Goal: Find specific page/section: Find specific page/section

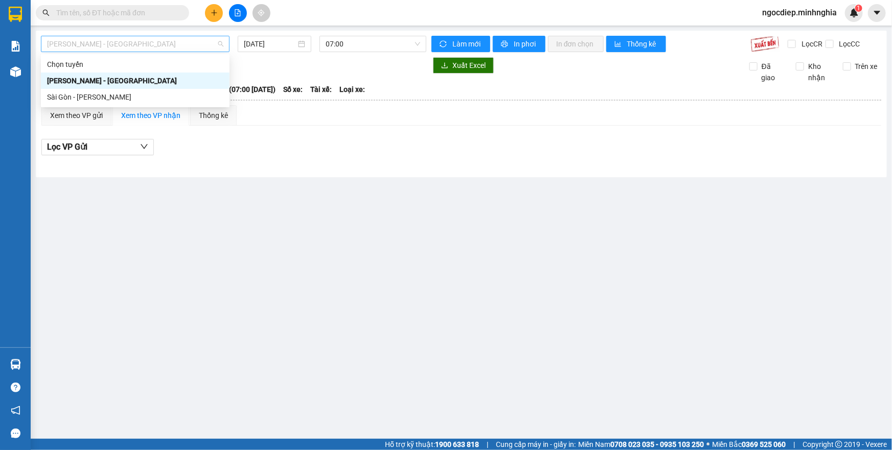
click at [199, 47] on span "[PERSON_NAME] - [GEOGRAPHIC_DATA]" at bounding box center [135, 43] width 176 height 15
click at [180, 97] on div "Sài Gòn - [PERSON_NAME]" at bounding box center [135, 97] width 176 height 11
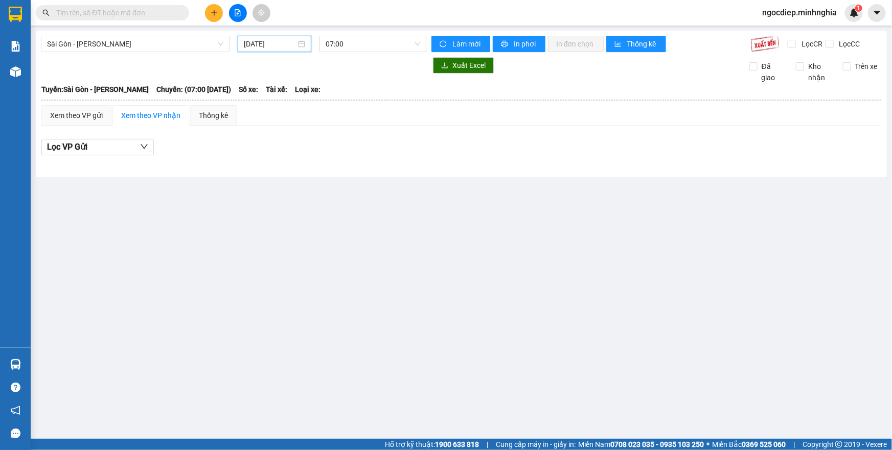
click at [271, 44] on input "[DATE]" at bounding box center [270, 43] width 52 height 11
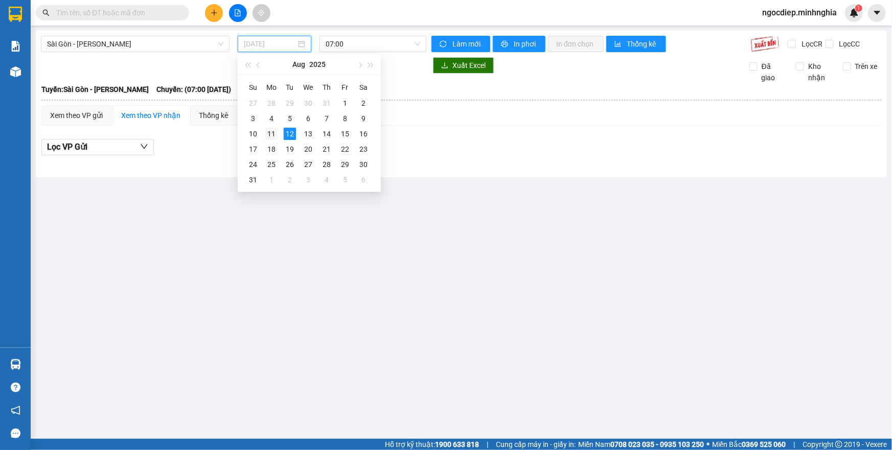
click at [265, 133] on td "11" at bounding box center [271, 133] width 18 height 15
type input "[DATE]"
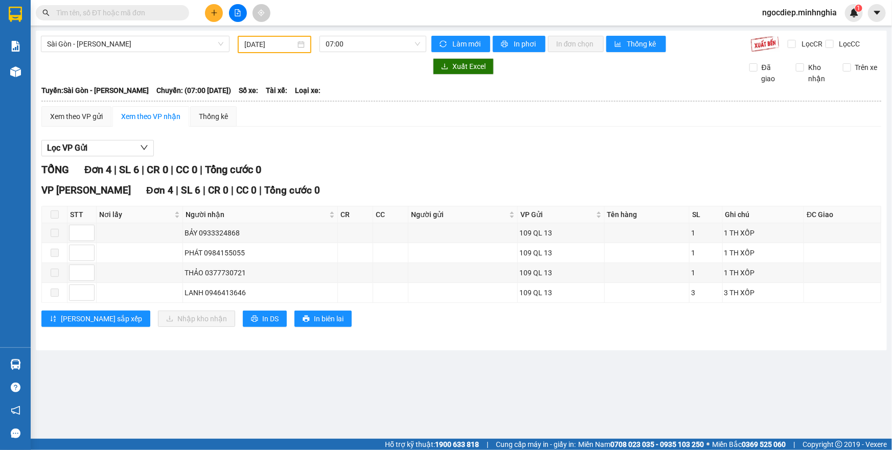
click at [374, 34] on div "[GEOGRAPHIC_DATA] - Phan Rí [DATE] 07:00 Làm mới In phơi In đơn chọn Thống kê L…" at bounding box center [461, 191] width 851 height 320
click at [390, 40] on span "07:00" at bounding box center [373, 43] width 95 height 15
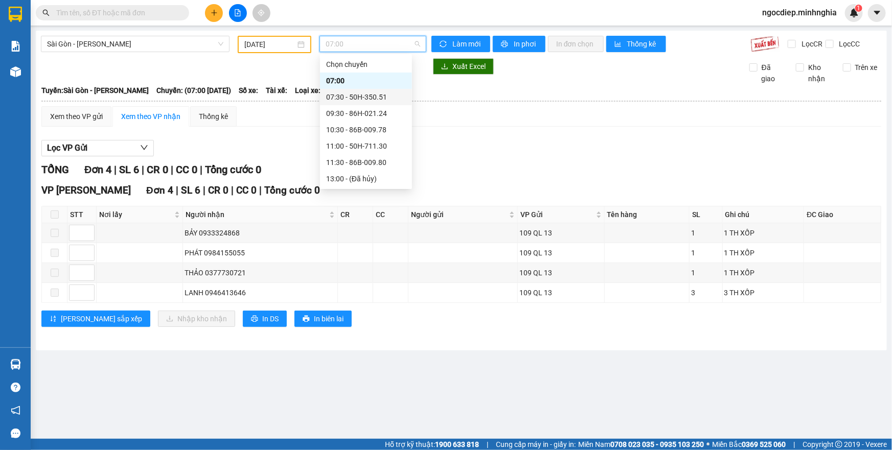
click at [383, 101] on div "07:30 - 50H-350.51" at bounding box center [366, 97] width 80 height 11
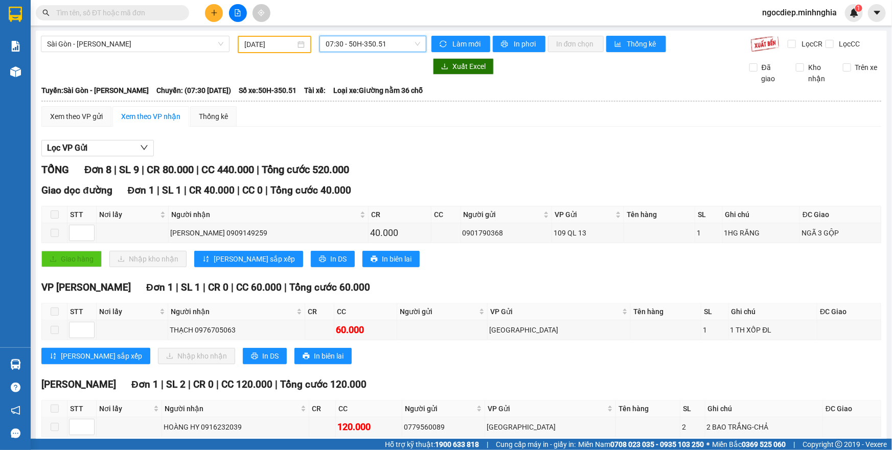
click at [356, 36] on div "07:30 - 50H-350.51" at bounding box center [373, 44] width 107 height 16
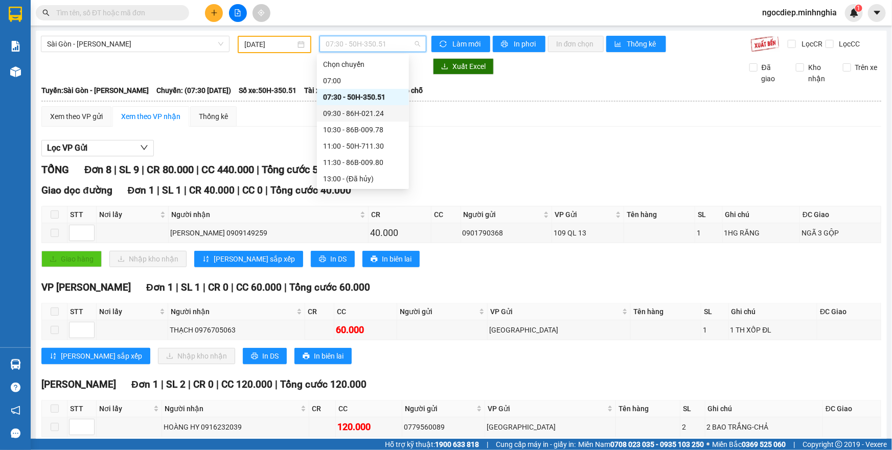
click at [378, 118] on div "09:30 - 86H-021.24" at bounding box center [363, 113] width 80 height 11
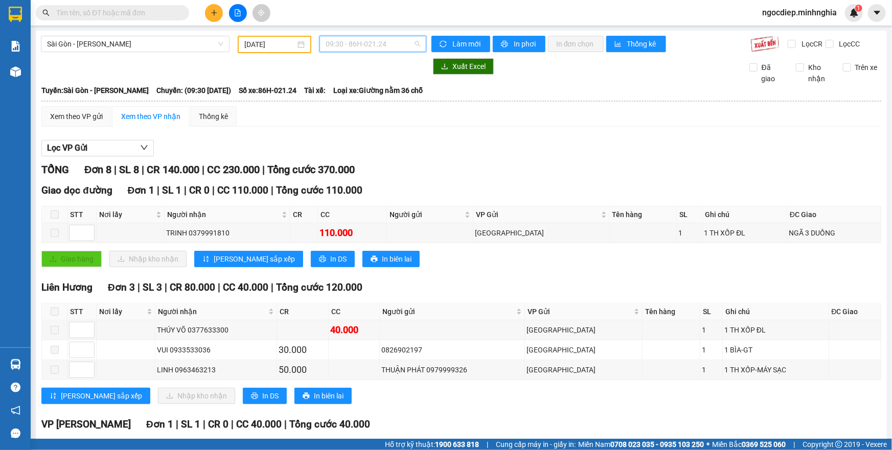
click at [396, 45] on span "09:30 - 86H-021.24" at bounding box center [373, 43] width 95 height 15
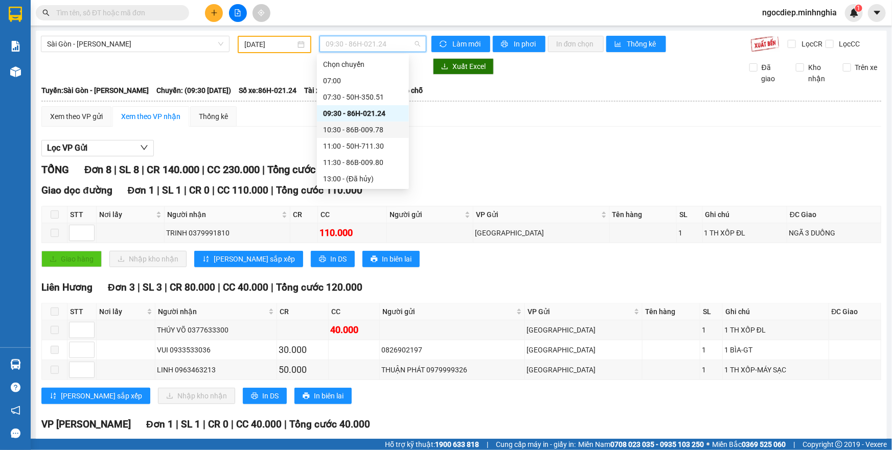
click at [377, 131] on div "10:30 - 86B-009.78" at bounding box center [363, 129] width 80 height 11
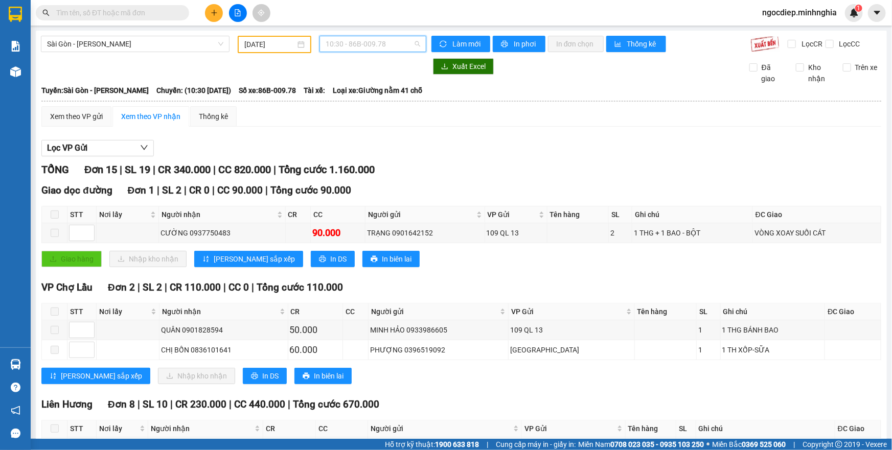
click at [385, 47] on span "10:30 - 86B-009.78" at bounding box center [373, 43] width 95 height 15
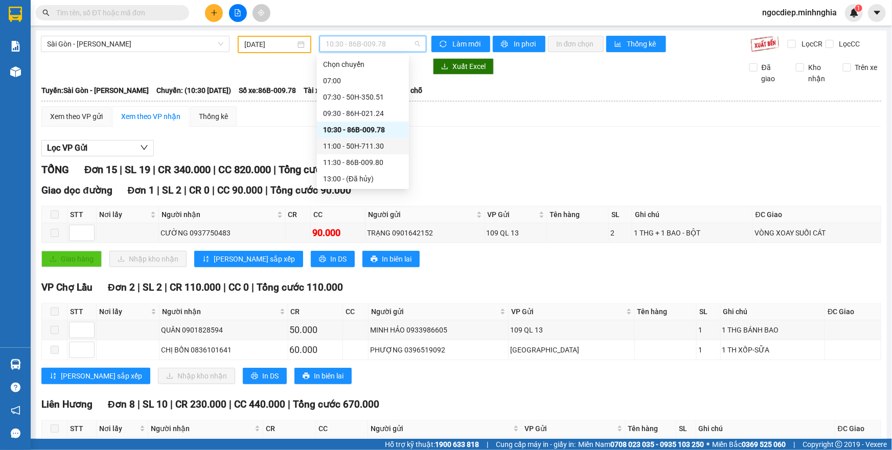
click at [373, 145] on div "11:00 - 50H-711.30" at bounding box center [363, 146] width 80 height 11
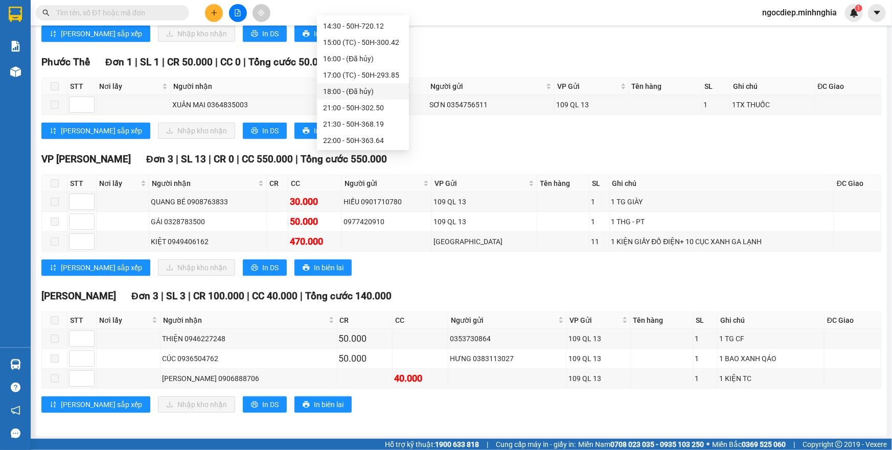
scroll to position [37, 0]
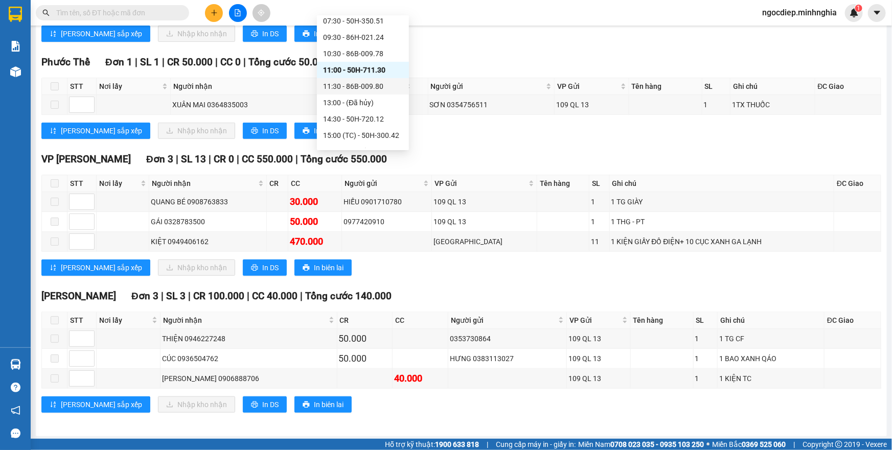
click at [376, 83] on div "11:30 - 86B-009.80" at bounding box center [363, 86] width 80 height 11
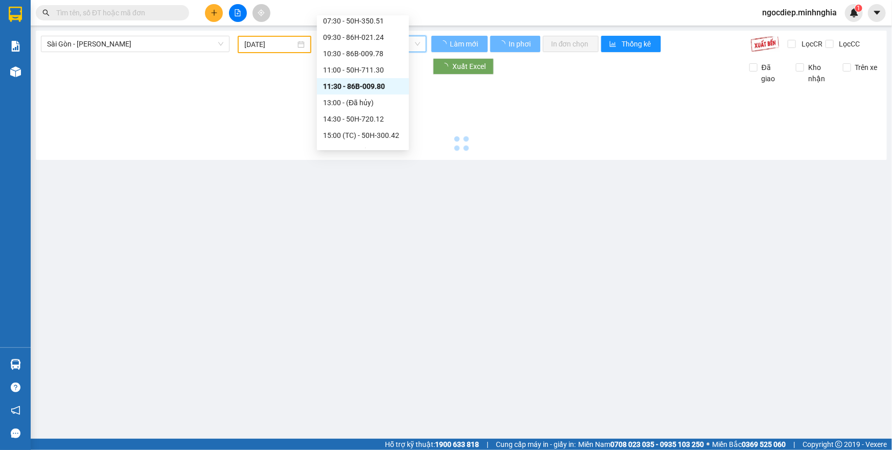
scroll to position [0, 0]
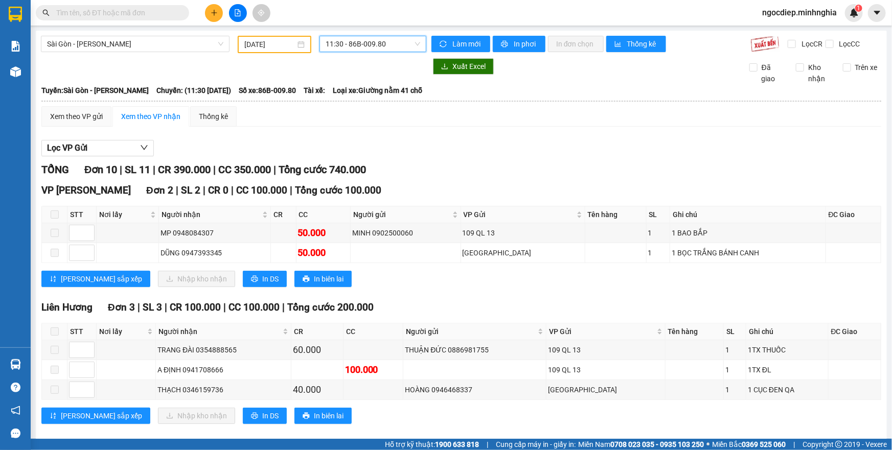
click at [382, 47] on span "11:30 - 86B-009.80" at bounding box center [373, 43] width 95 height 15
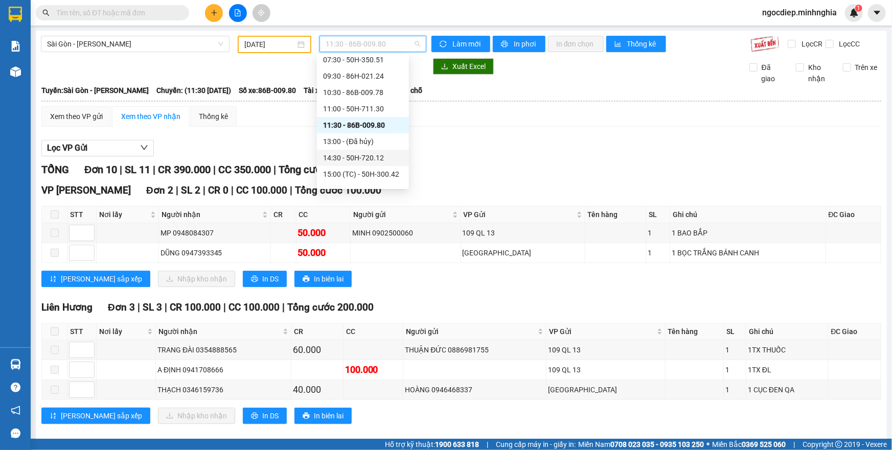
click at [363, 154] on div "14:30 - 50H-720.12" at bounding box center [363, 157] width 80 height 11
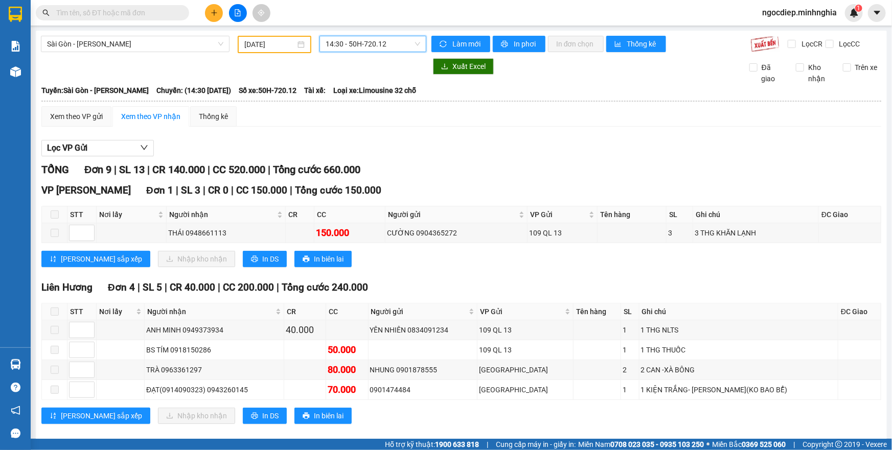
click at [391, 46] on span "14:30 - 50H-720.12" at bounding box center [373, 43] width 95 height 15
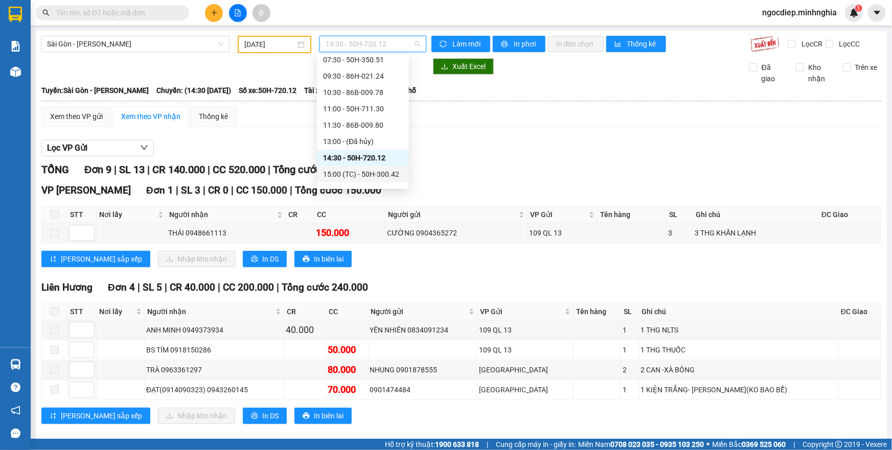
click at [374, 174] on div "15:00 (TC) - 50H-300.42" at bounding box center [363, 174] width 80 height 11
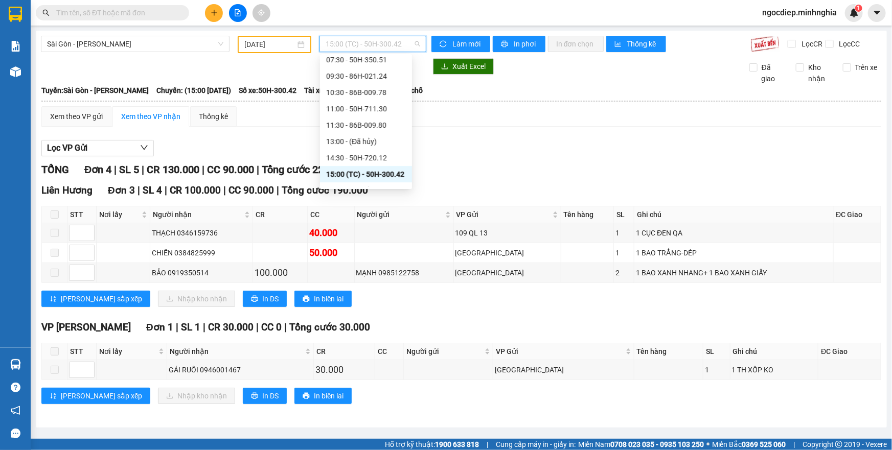
click at [360, 42] on span "15:00 (TC) - 50H-300.42" at bounding box center [373, 43] width 95 height 15
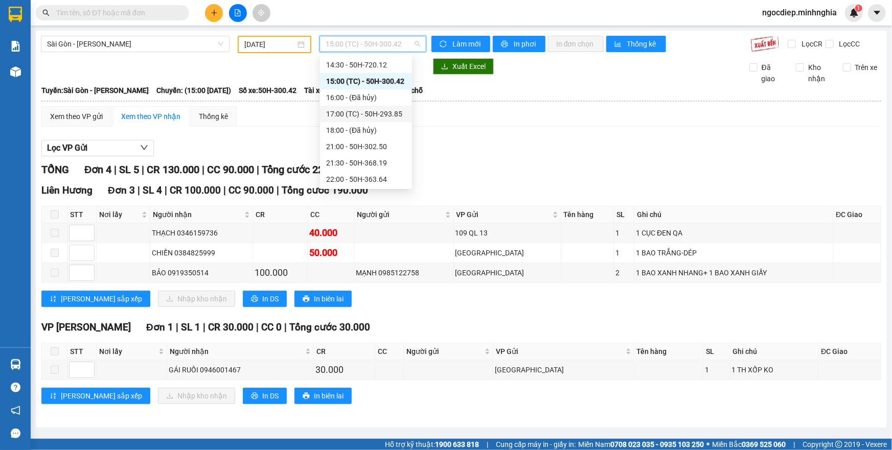
drag, startPoint x: 360, startPoint y: 103, endPoint x: 355, endPoint y: 116, distance: 13.6
click at [355, 116] on div "Chọn chuyến 07:00 07:30 - 50H-350.51 09:30 - 86H-021.24 10:30 - 86B-009.78 11:0…" at bounding box center [366, 57] width 92 height 262
click at [355, 116] on div "17:00 (TC) - 50H-293.85" at bounding box center [366, 113] width 80 height 11
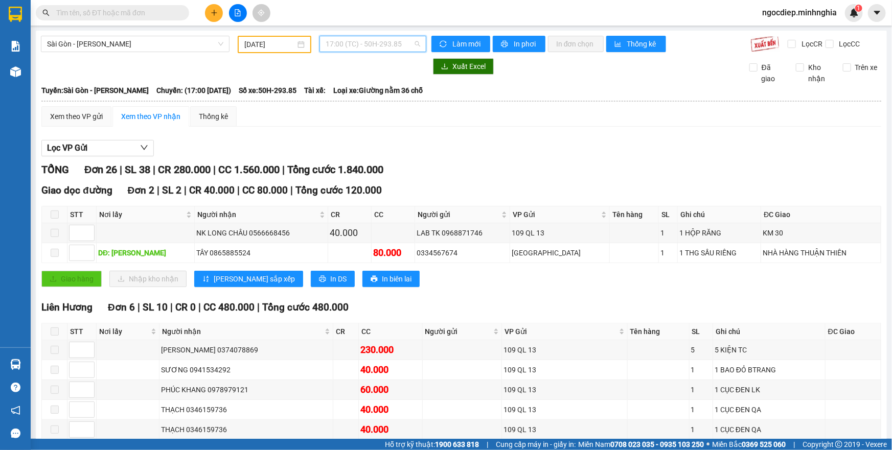
click at [379, 45] on span "17:00 (TC) - 50H-293.85" at bounding box center [373, 43] width 95 height 15
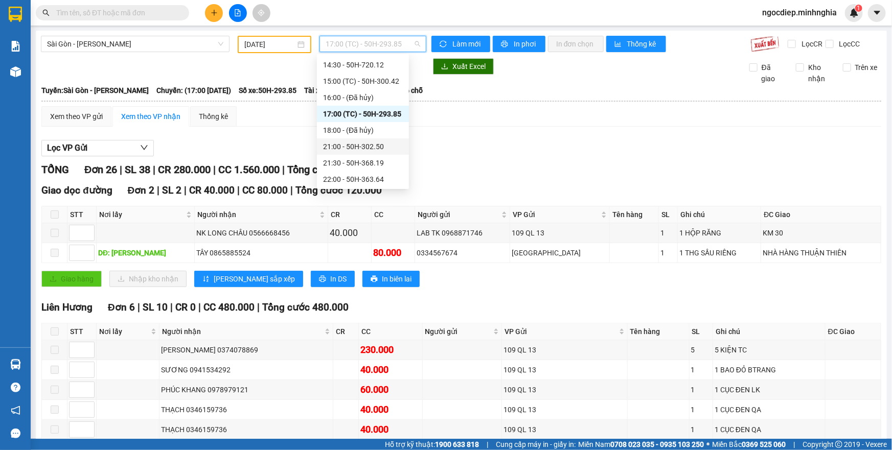
click at [376, 148] on div "21:00 - 50H-302.50" at bounding box center [363, 146] width 80 height 11
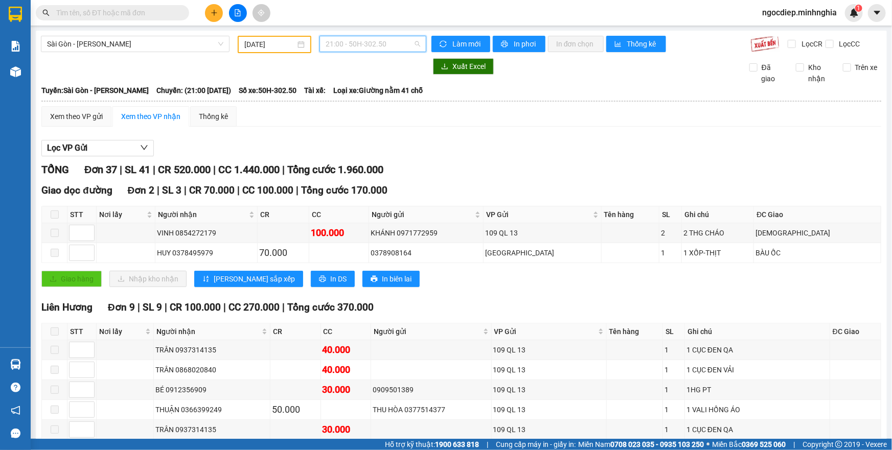
click at [358, 48] on span "21:00 - 50H-302.50" at bounding box center [373, 43] width 95 height 15
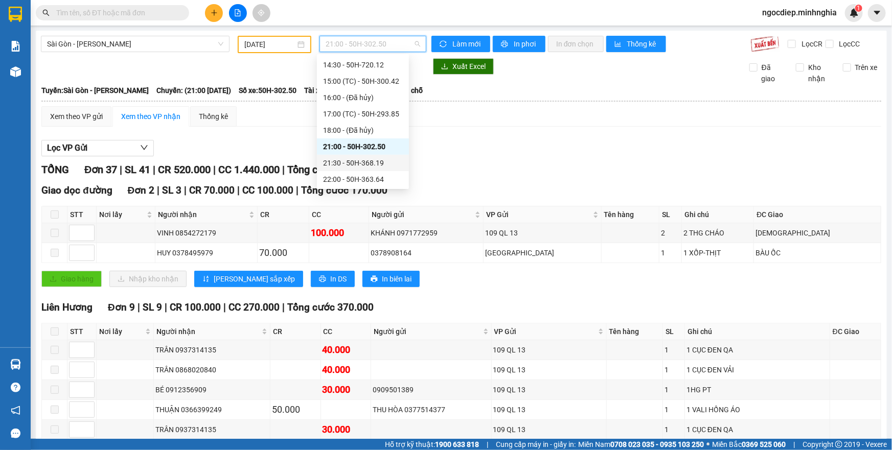
click at [366, 162] on div "21:30 - 50H-368.19" at bounding box center [363, 162] width 80 height 11
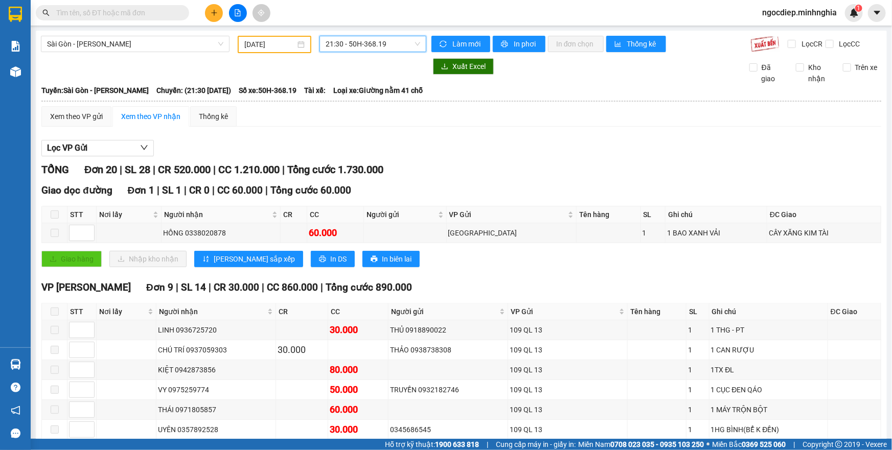
click at [406, 52] on div "21:30 - 50H-368.19" at bounding box center [373, 44] width 107 height 16
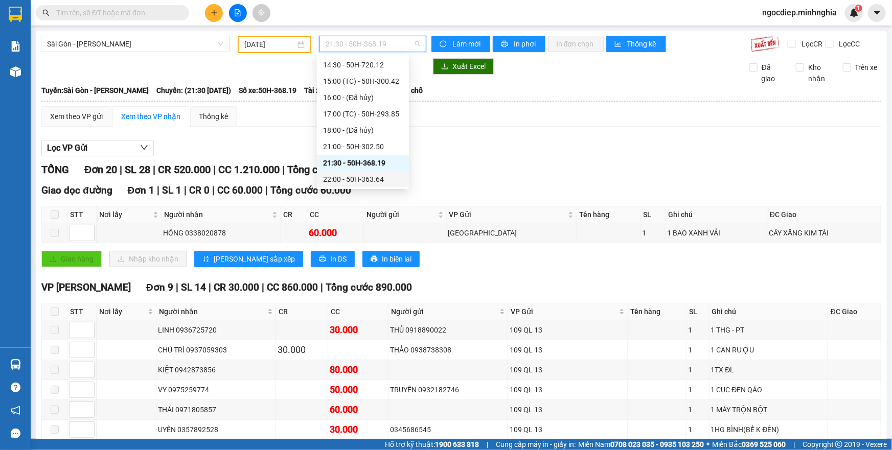
click at [379, 179] on div "22:00 - 50H-363.64" at bounding box center [363, 179] width 80 height 11
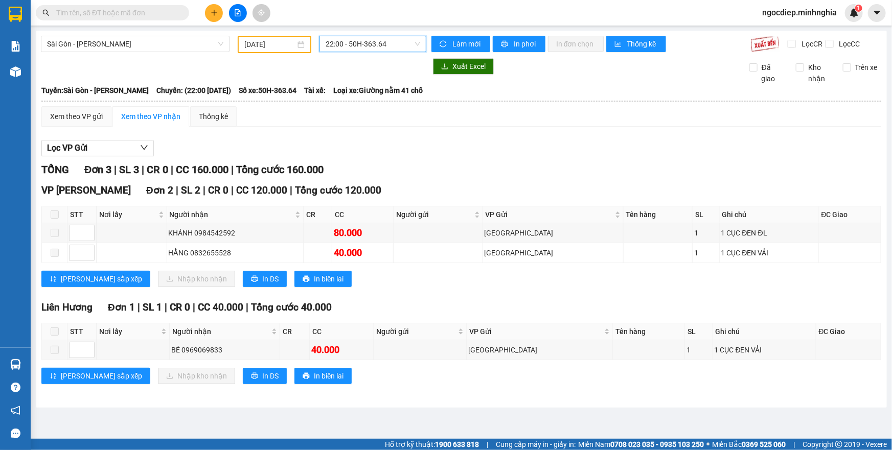
click at [371, 42] on span "22:00 - 50H-363.64" at bounding box center [373, 43] width 95 height 15
drag, startPoint x: 275, startPoint y: 33, endPoint x: 273, endPoint y: 40, distance: 7.0
click at [273, 40] on div "[GEOGRAPHIC_DATA] - Phan Rí [DATE] 22:00 - 50H-363.64 Làm mới In phơi In đơn ch…" at bounding box center [461, 219] width 851 height 377
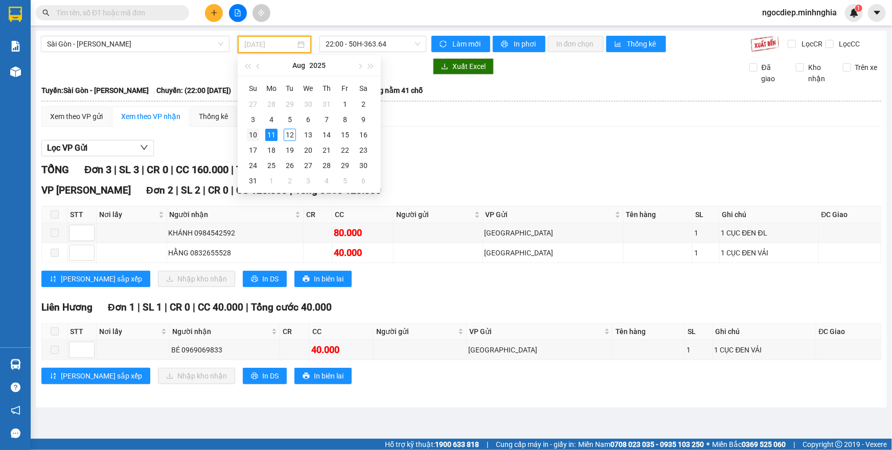
click at [253, 132] on div "10" at bounding box center [253, 135] width 12 height 12
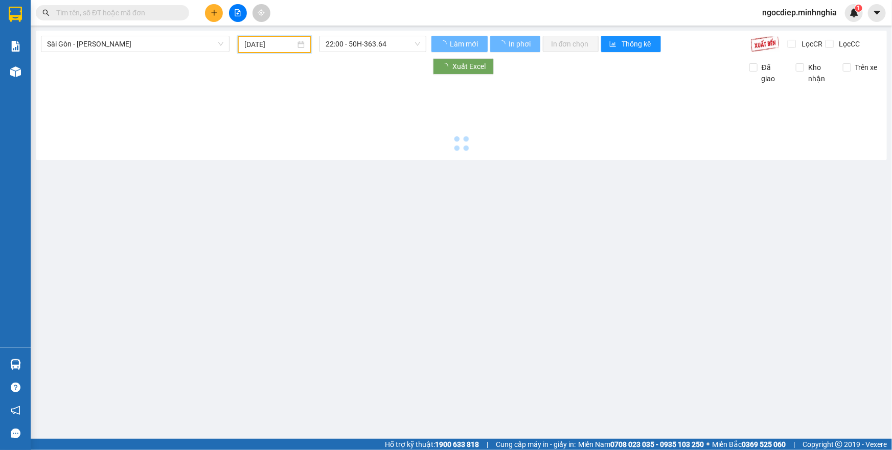
type input "[DATE]"
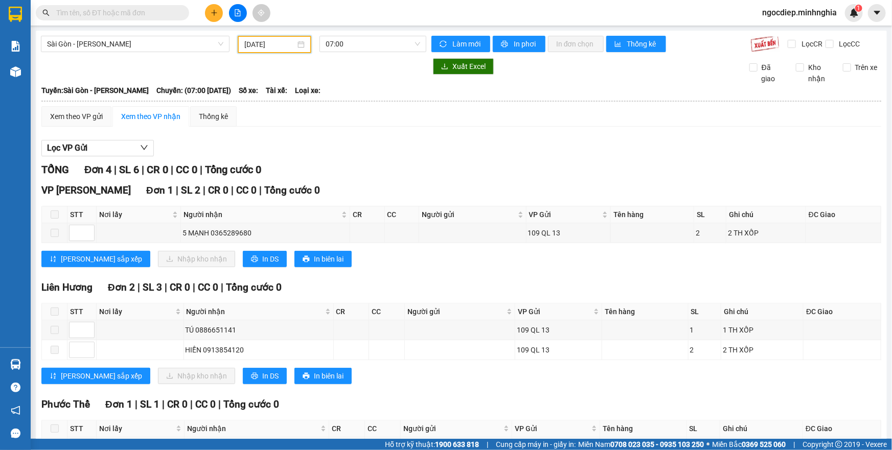
click at [389, 54] on div "[GEOGRAPHIC_DATA] - Phan Rí [DATE] 07:00 Làm mới In phơi In đơn chọn Thống kê L…" at bounding box center [461, 268] width 851 height 474
click at [389, 51] on span "07:00" at bounding box center [373, 43] width 95 height 15
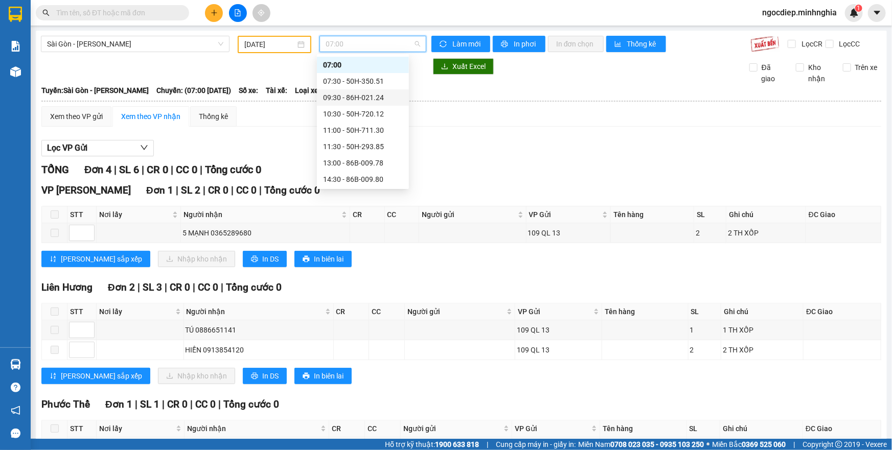
click at [371, 89] on div "09:30 - 86H-021.24" at bounding box center [363, 97] width 92 height 16
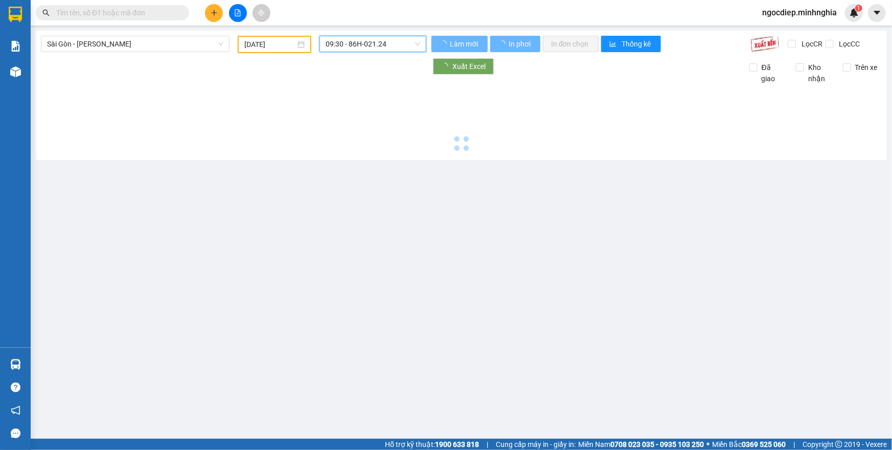
click at [384, 48] on span "09:30 - 86H-021.24" at bounding box center [373, 43] width 95 height 15
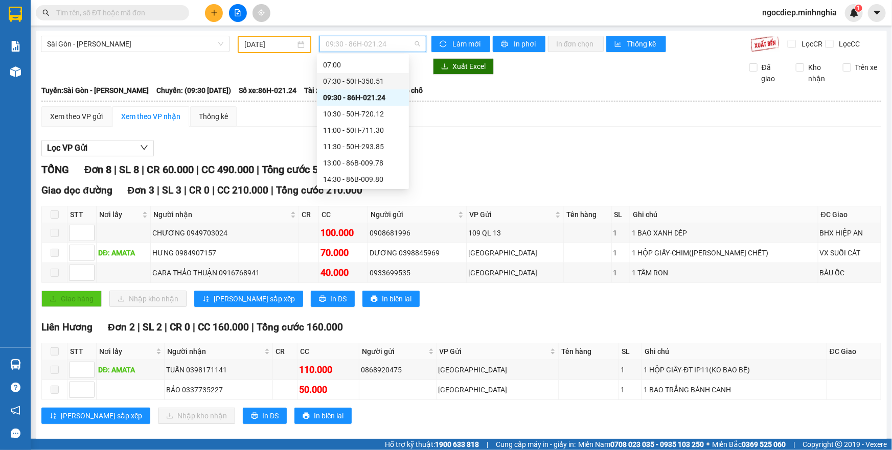
click at [362, 84] on div "07:30 - 50H-350.51" at bounding box center [363, 81] width 80 height 11
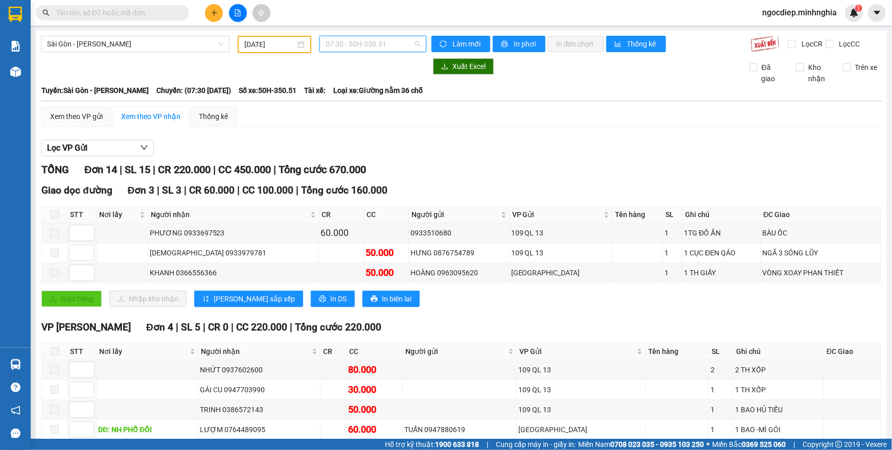
click at [367, 46] on span "07:30 - 50H-350.51" at bounding box center [373, 43] width 95 height 15
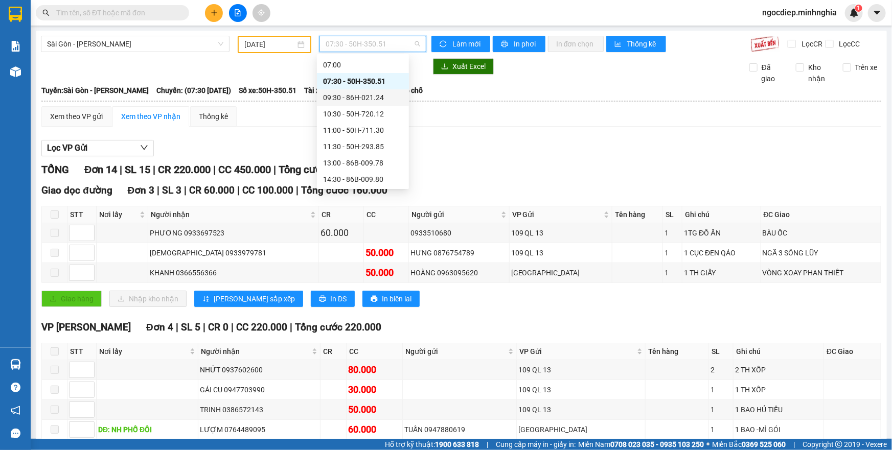
click at [364, 94] on div "09:30 - 86H-021.24" at bounding box center [363, 97] width 80 height 11
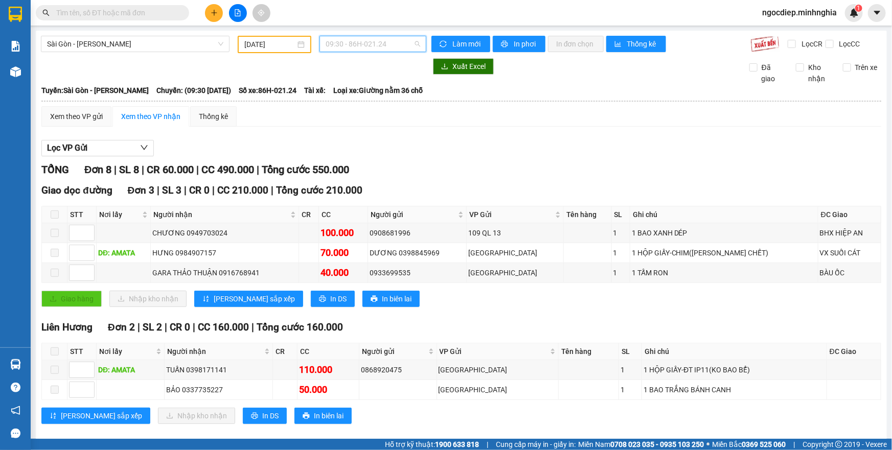
click at [344, 48] on span "09:30 - 86H-021.24" at bounding box center [373, 43] width 95 height 15
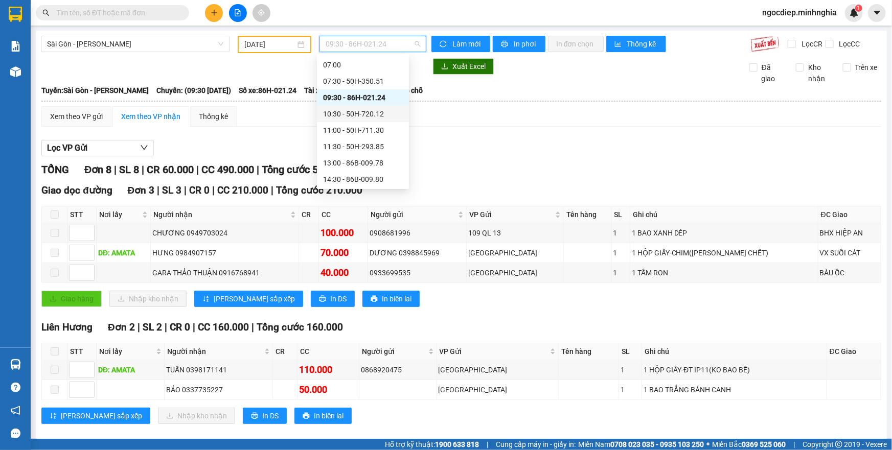
click at [382, 113] on div "10:30 - 50H-720.12" at bounding box center [363, 113] width 80 height 11
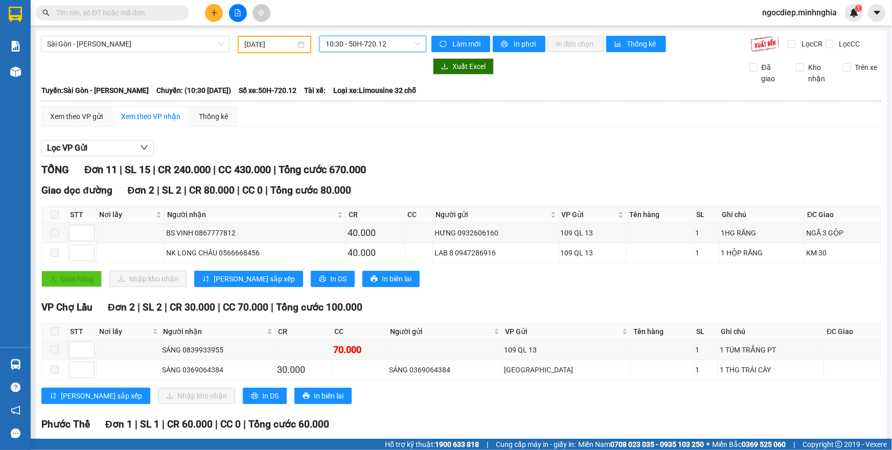
click at [374, 51] on span "10:30 - 50H-720.12" at bounding box center [373, 43] width 95 height 15
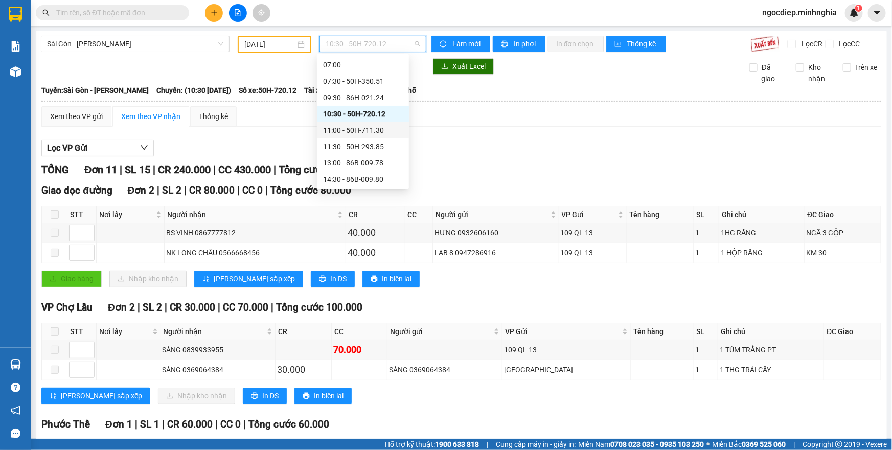
click at [369, 125] on div "11:00 - 50H-711.30" at bounding box center [363, 130] width 80 height 11
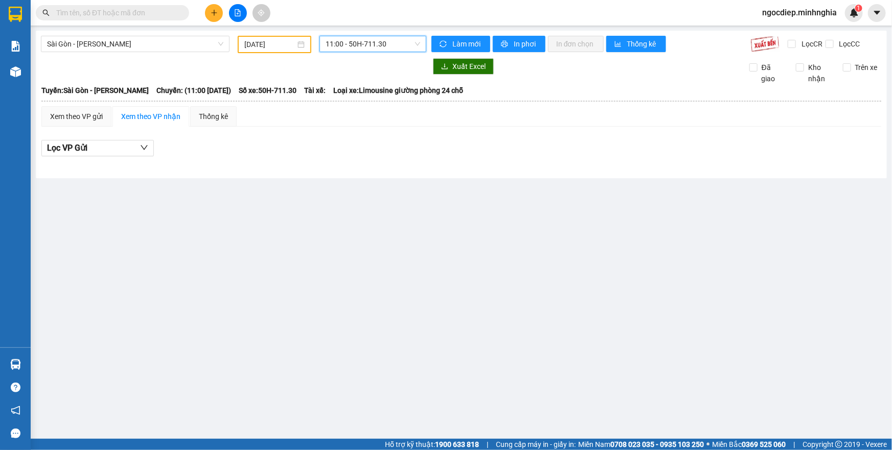
click at [380, 43] on span "11:00 - 50H-711.30" at bounding box center [373, 43] width 95 height 15
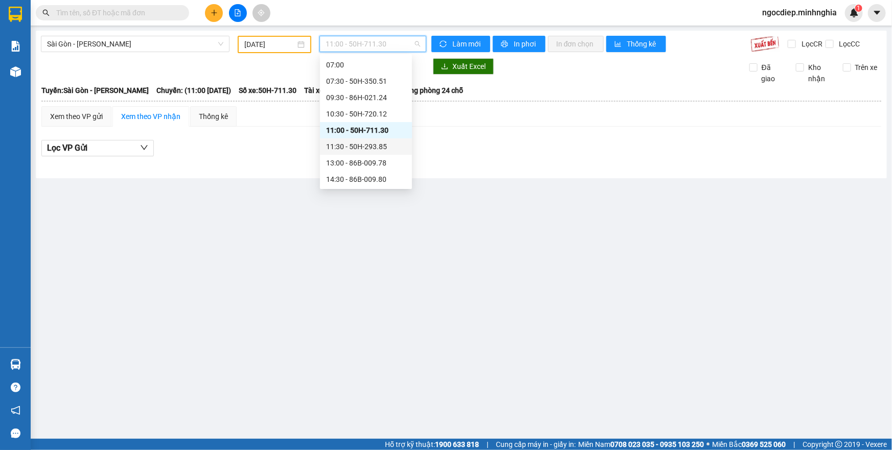
click at [385, 144] on div "11:30 - 50H-293.85" at bounding box center [366, 146] width 80 height 11
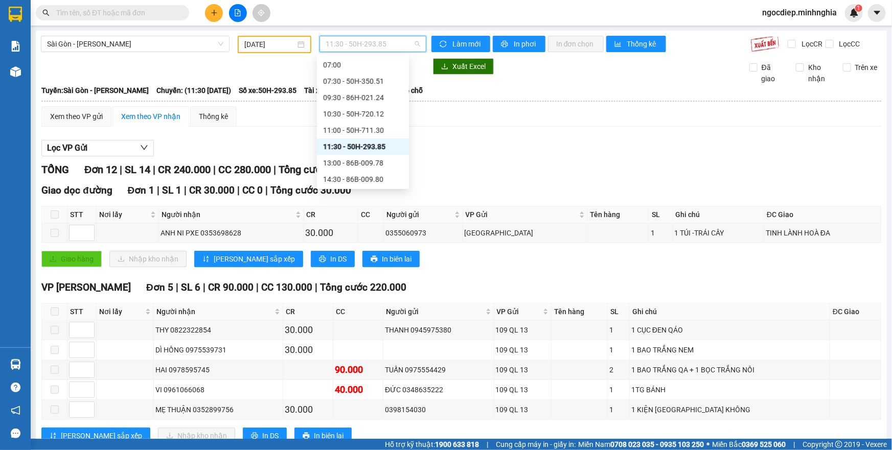
click at [375, 38] on span "11:30 - 50H-293.85" at bounding box center [373, 43] width 95 height 15
click at [370, 157] on div "13:00 - 86B-009.78" at bounding box center [363, 162] width 80 height 11
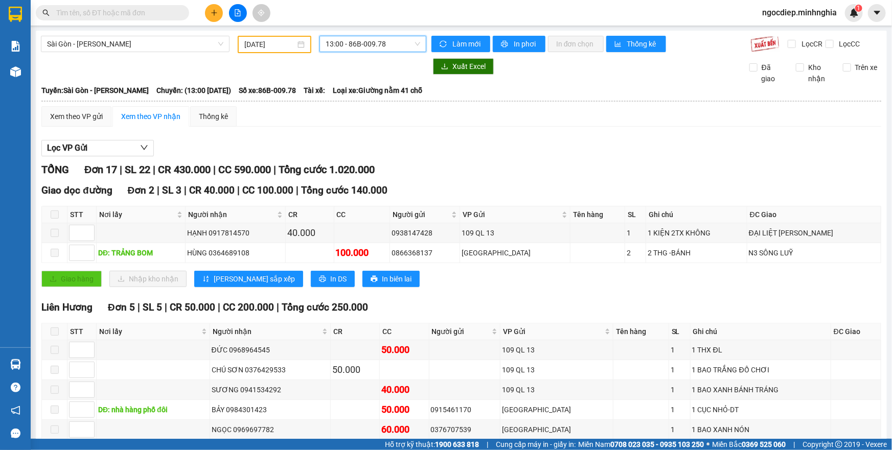
click at [399, 47] on span "13:00 - 86B-009.78" at bounding box center [373, 43] width 95 height 15
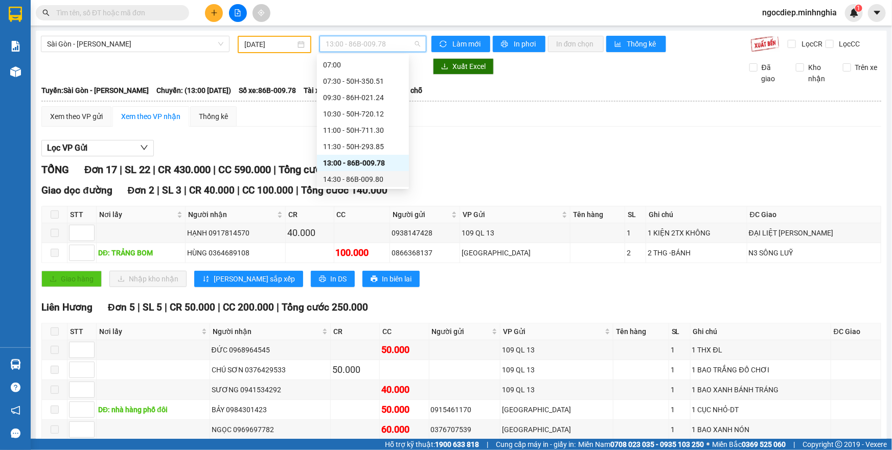
click at [382, 176] on div "14:30 - 86B-009.80" at bounding box center [363, 179] width 80 height 11
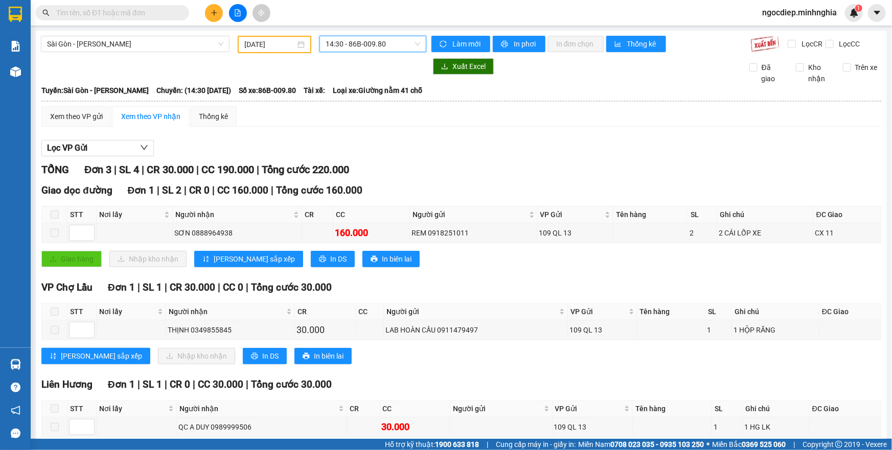
click at [392, 46] on span "14:30 - 86B-009.80" at bounding box center [373, 43] width 95 height 15
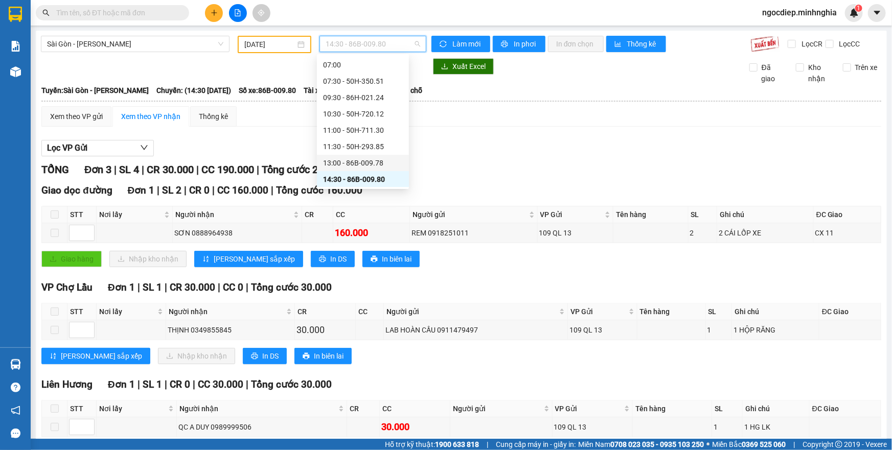
scroll to position [62, 0]
click at [387, 144] on div "16:00 - 50H-300.42" at bounding box center [363, 149] width 80 height 11
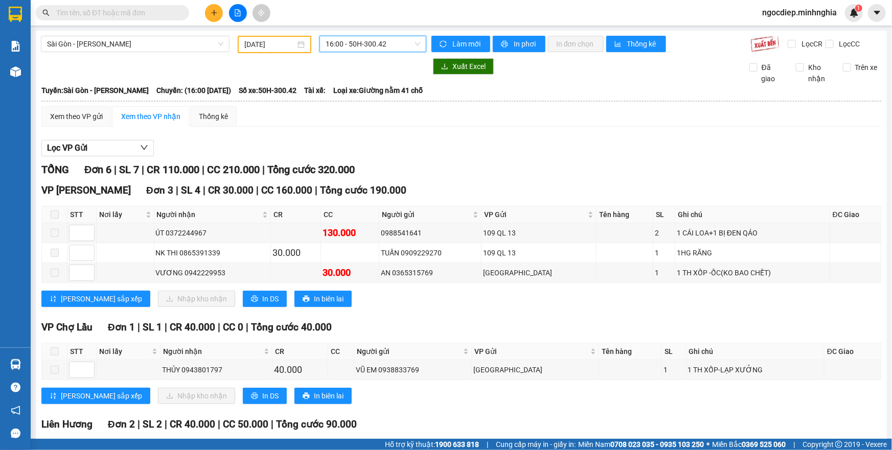
click at [390, 49] on span "16:00 - 50H-300.42" at bounding box center [373, 43] width 95 height 15
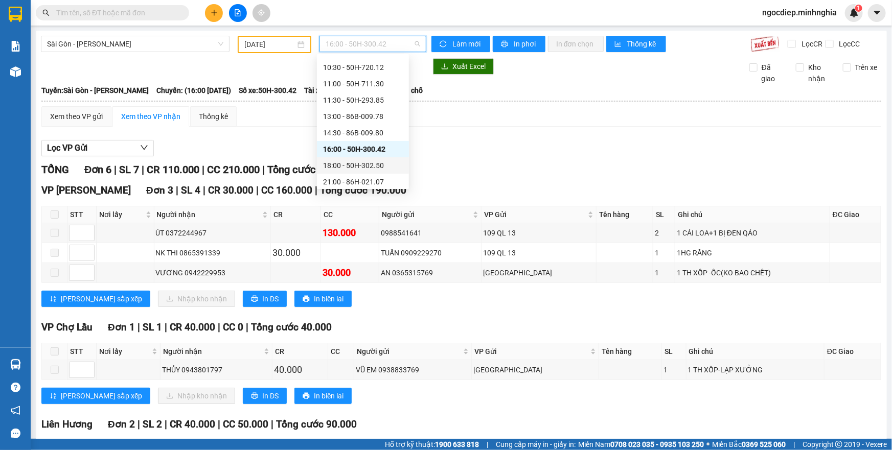
click at [389, 165] on div "18:00 - 50H-302.50" at bounding box center [363, 165] width 80 height 11
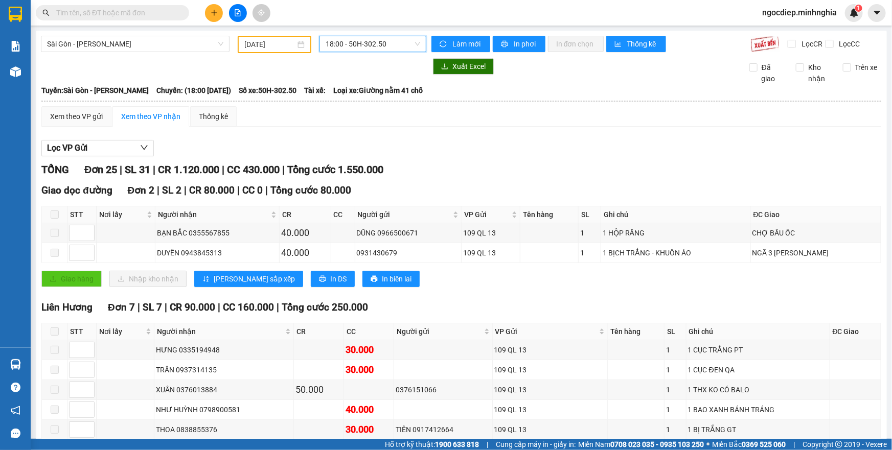
click at [380, 45] on span "18:00 - 50H-302.50" at bounding box center [373, 43] width 95 height 15
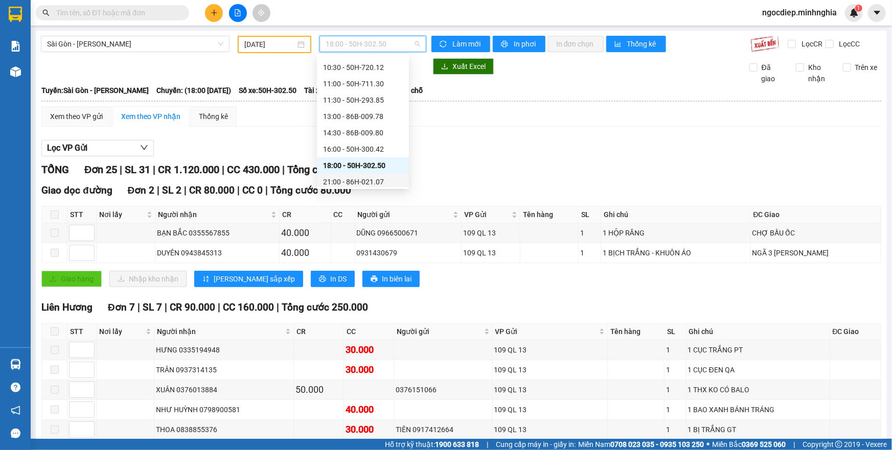
click at [368, 185] on div "21:00 - 86H-021.07" at bounding box center [363, 181] width 80 height 11
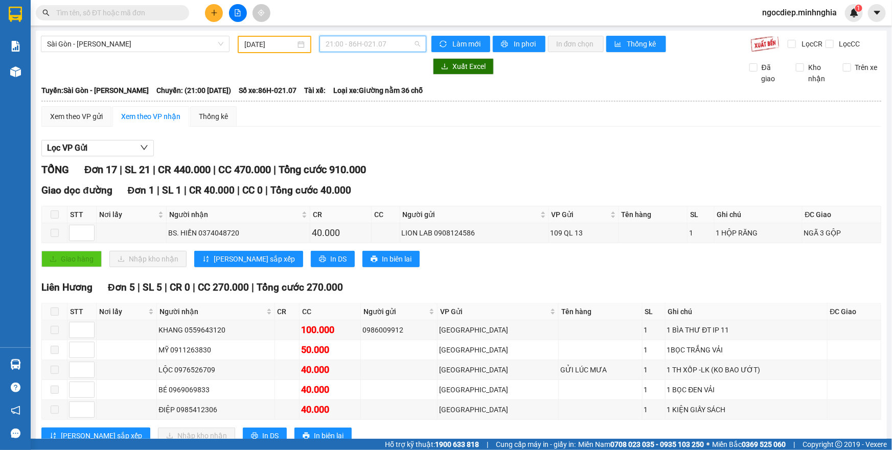
click at [349, 48] on span "21:00 - 86H-021.07" at bounding box center [373, 43] width 95 height 15
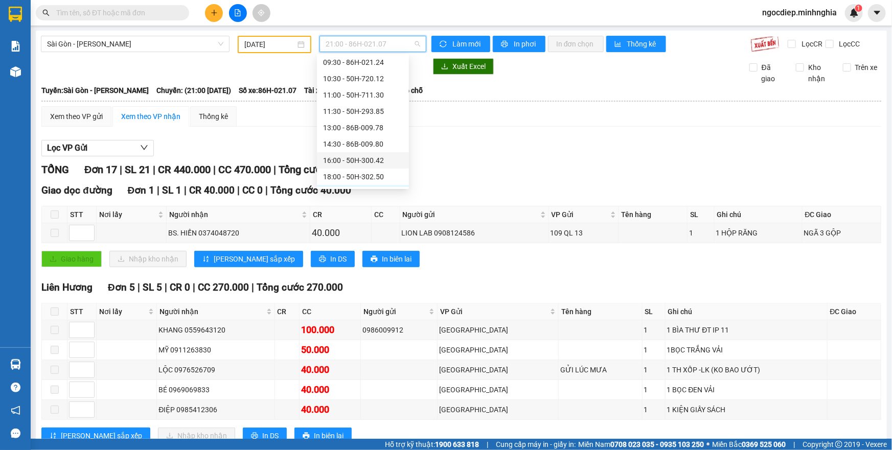
scroll to position [98, 0]
click at [357, 162] on div "21:30 - 50H-368.19" at bounding box center [363, 162] width 80 height 11
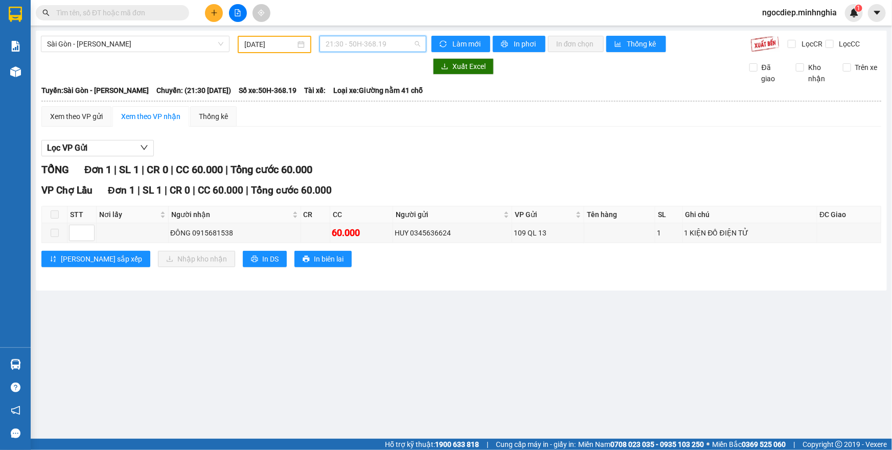
drag, startPoint x: 364, startPoint y: 40, endPoint x: 364, endPoint y: 46, distance: 6.1
click at [364, 39] on span "21:30 - 50H-368.19" at bounding box center [373, 43] width 95 height 15
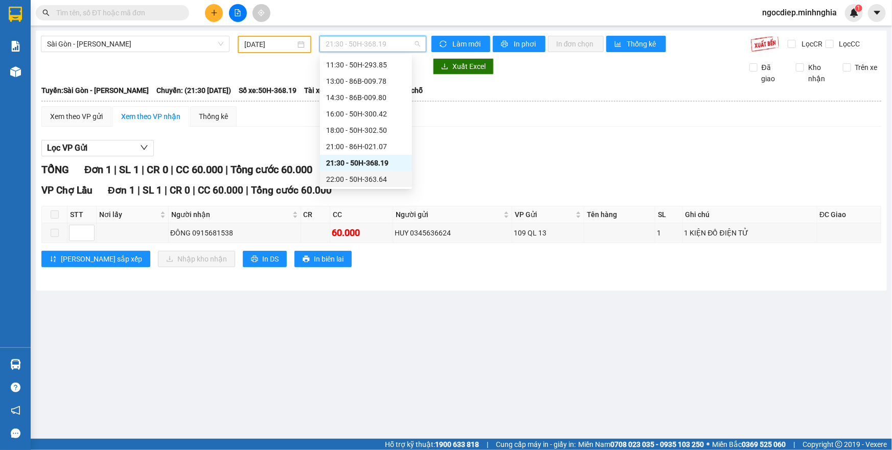
click at [361, 174] on div "22:00 - 50H-363.64" at bounding box center [366, 179] width 80 height 11
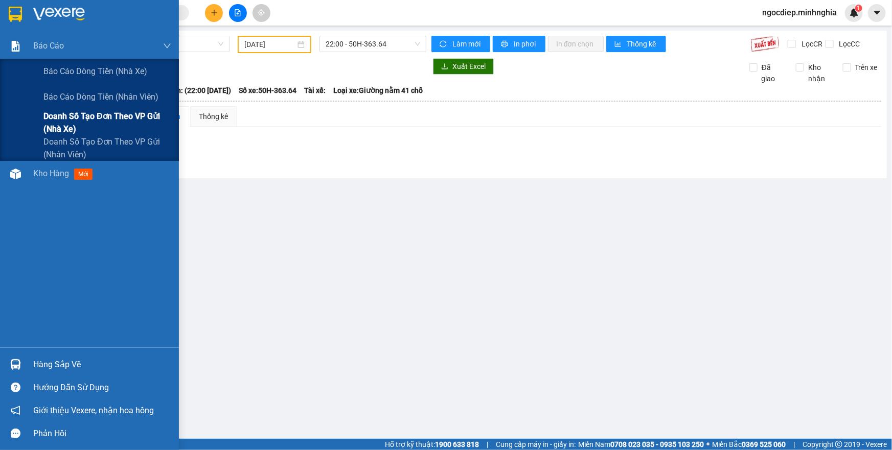
click at [98, 122] on span "Doanh số tạo đơn theo VP gửi (nhà xe)" at bounding box center [107, 123] width 128 height 26
